Goal: Task Accomplishment & Management: Manage account settings

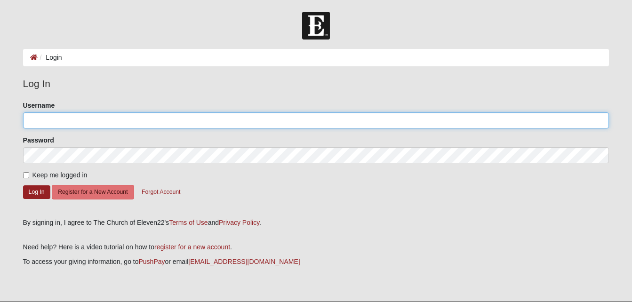
click at [53, 118] on input "Username" at bounding box center [316, 120] width 586 height 16
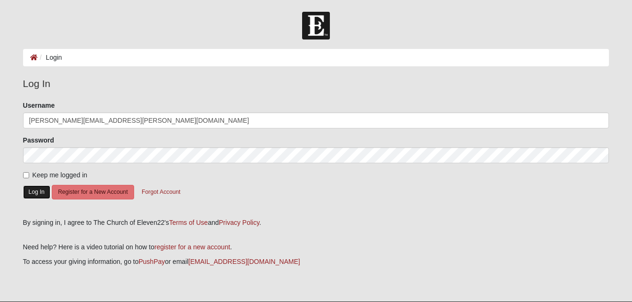
click at [38, 192] on button "Log In" at bounding box center [36, 192] width 27 height 14
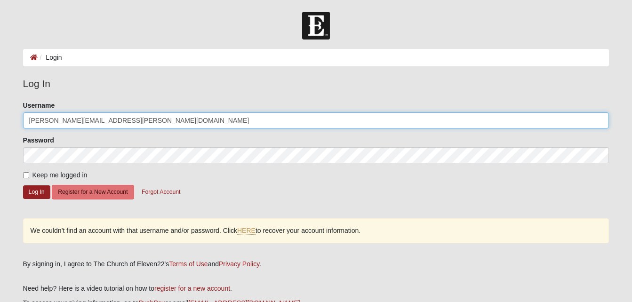
click at [119, 117] on input "[PERSON_NAME][EMAIL_ADDRESS][PERSON_NAME][DOMAIN_NAME]" at bounding box center [316, 120] width 586 height 16
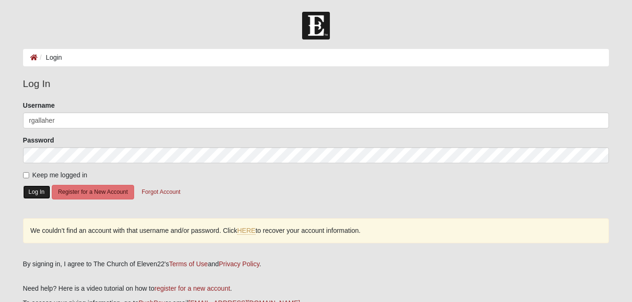
click at [35, 190] on button "Log In" at bounding box center [36, 192] width 27 height 14
click at [12, 189] on form "Log In Login Login Error Log In Please correct the following: Username rgallahe…" at bounding box center [316, 189] width 632 height 355
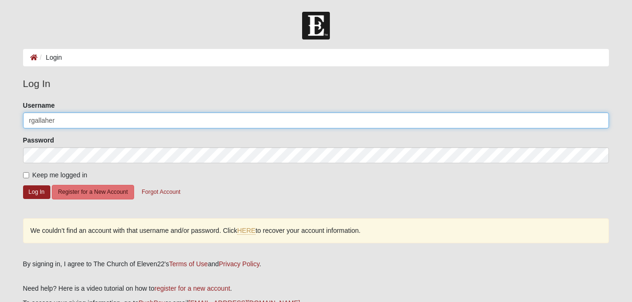
click at [70, 119] on input "rgallaher" at bounding box center [316, 120] width 586 height 16
type input "r"
type input "[PERSON_NAME][EMAIL_ADDRESS][PERSON_NAME][DOMAIN_NAME]"
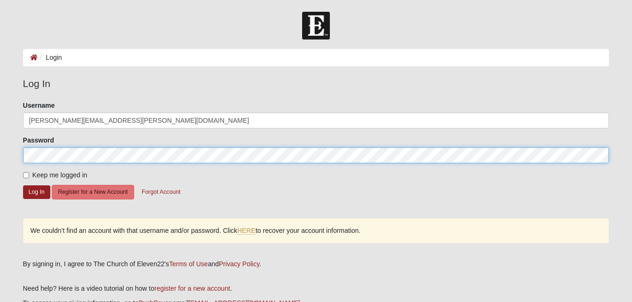
click at [23, 185] on button "Log In" at bounding box center [36, 192] width 27 height 14
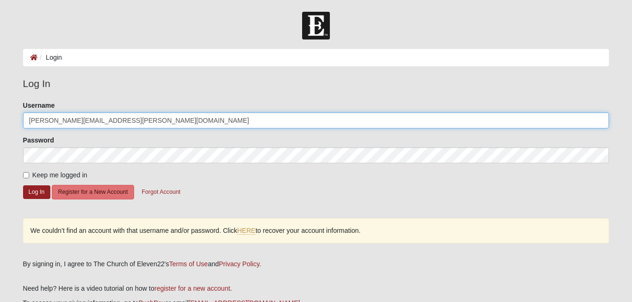
drag, startPoint x: 116, startPoint y: 119, endPoint x: -2, endPoint y: 140, distance: 119.5
click at [0, 140] on html "Log In Login Login Error Log In Please correct the following: Username [PERSON_…" at bounding box center [316, 183] width 632 height 367
type input "rgallaher"
